Goal: Task Accomplishment & Management: Use online tool/utility

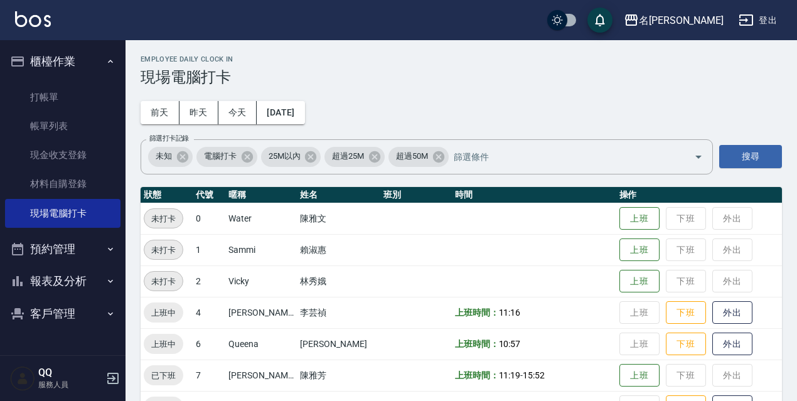
scroll to position [126, 0]
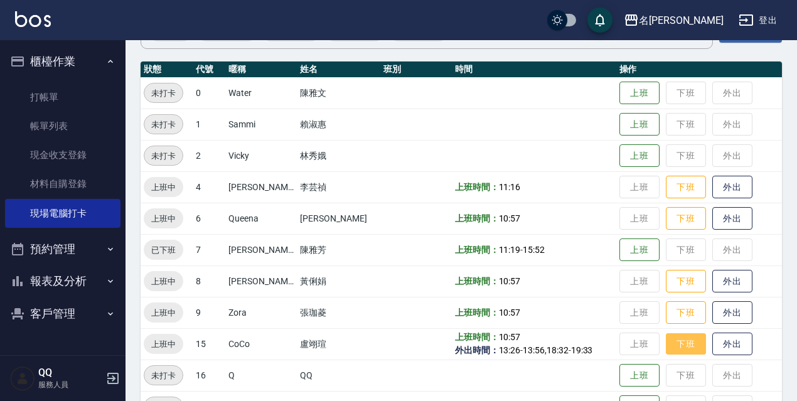
click at [670, 337] on button "下班" at bounding box center [686, 344] width 40 height 22
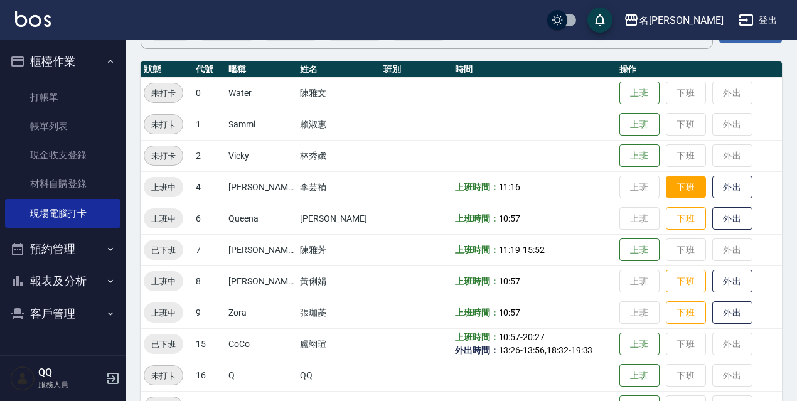
click at [682, 191] on button "下班" at bounding box center [686, 187] width 40 height 22
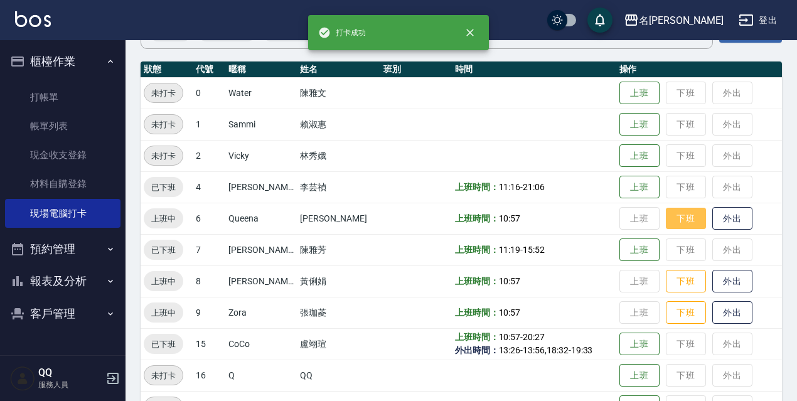
drag, startPoint x: 677, startPoint y: 216, endPoint x: 666, endPoint y: 224, distance: 13.6
click at [676, 216] on button "下班" at bounding box center [686, 219] width 40 height 22
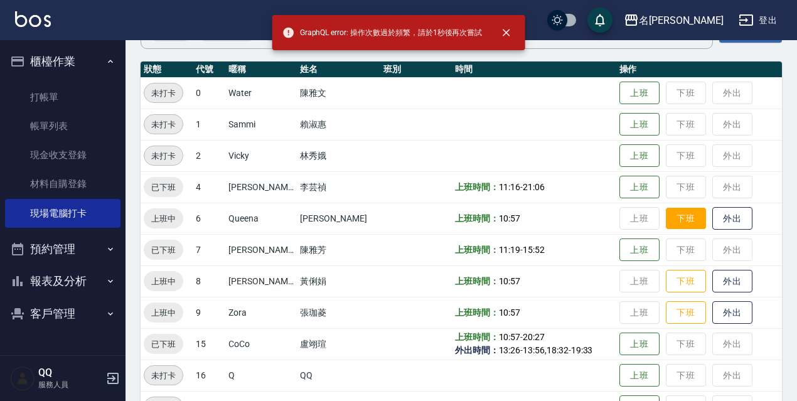
click at [681, 222] on button "下班" at bounding box center [686, 219] width 40 height 22
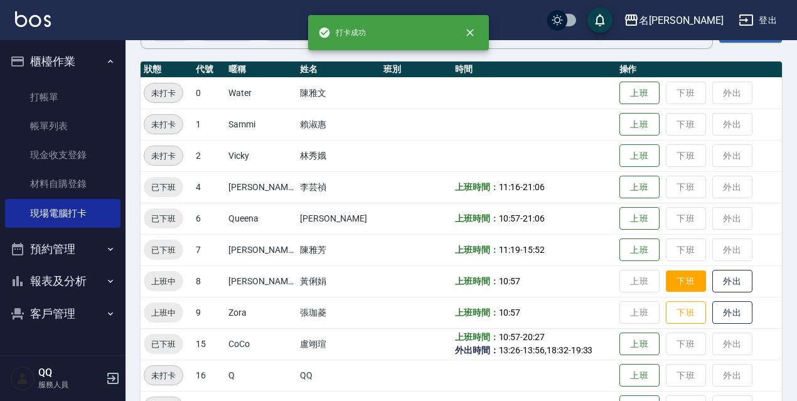
click at [681, 283] on button "下班" at bounding box center [686, 282] width 40 height 22
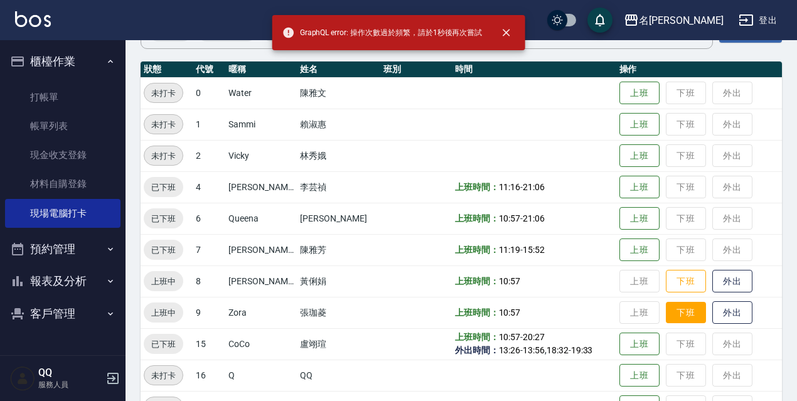
click at [678, 316] on button "下班" at bounding box center [686, 313] width 40 height 22
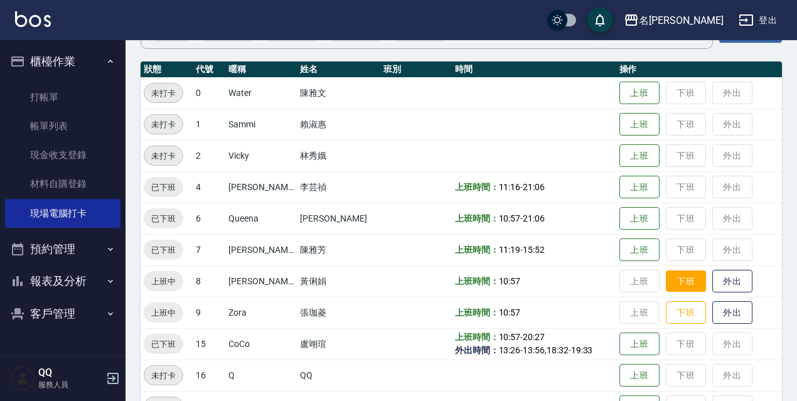
click at [681, 279] on button "下班" at bounding box center [686, 282] width 40 height 22
click at [667, 313] on button "下班" at bounding box center [686, 313] width 40 height 22
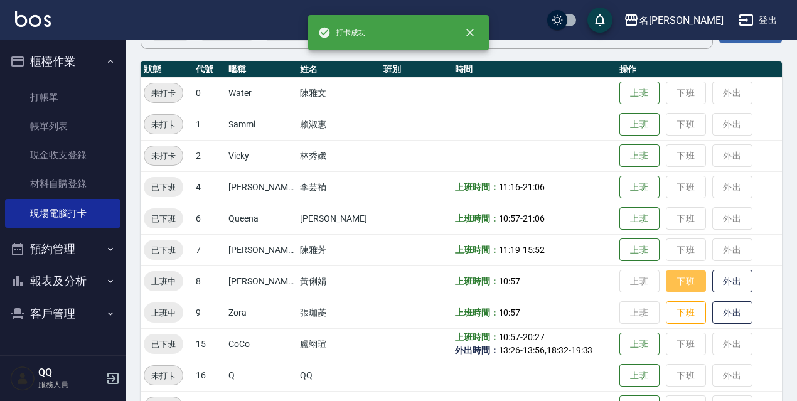
click at [680, 285] on button "下班" at bounding box center [686, 282] width 40 height 22
click at [680, 326] on td "上班 下班 外出" at bounding box center [700, 312] width 166 height 31
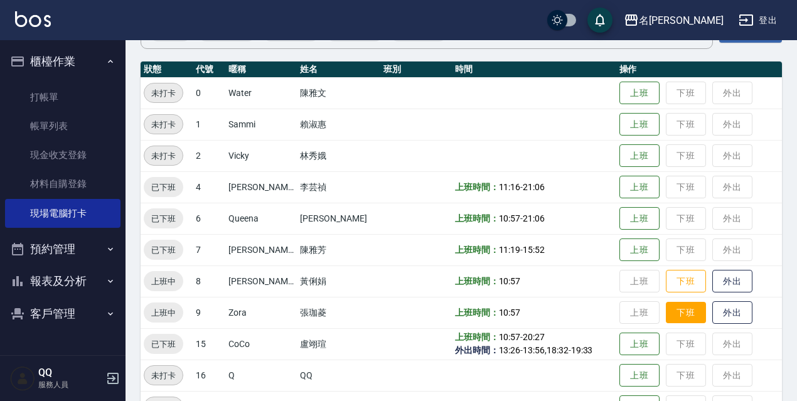
click at [681, 324] on td "上班 下班 外出" at bounding box center [700, 312] width 166 height 31
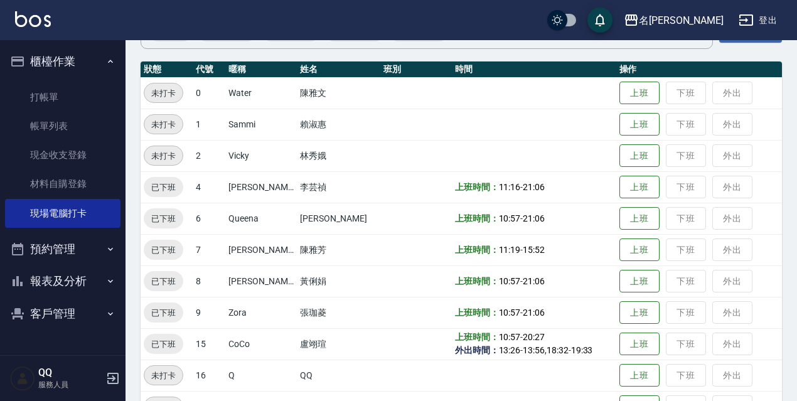
click at [684, 316] on td "上班 下班 外出" at bounding box center [700, 312] width 166 height 31
click at [756, 22] on button "登出" at bounding box center [758, 20] width 48 height 23
